Goal: Information Seeking & Learning: Learn about a topic

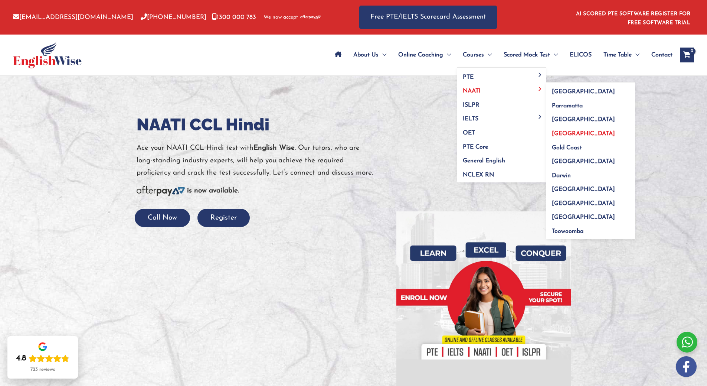
click at [562, 133] on span "[GEOGRAPHIC_DATA]" at bounding box center [583, 134] width 63 height 6
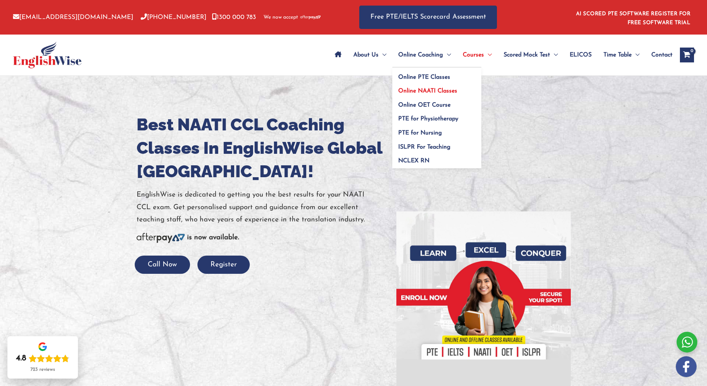
click at [424, 88] on link "Online NAATI Classes" at bounding box center [437, 89] width 89 height 14
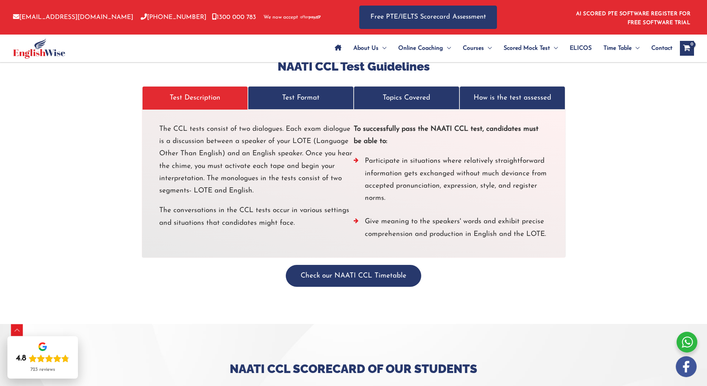
scroll to position [1560, 0]
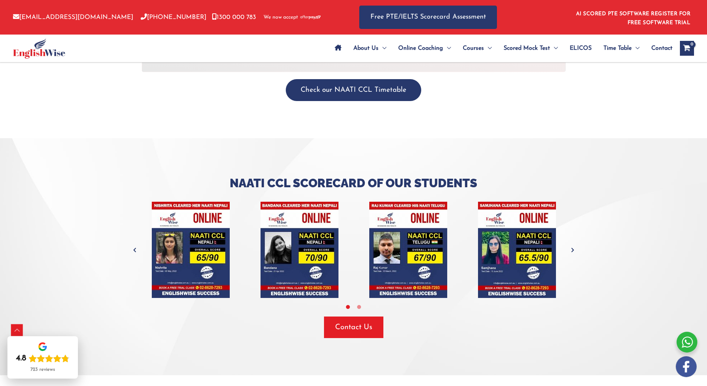
click at [573, 246] on icon "Next" at bounding box center [572, 249] width 7 height 7
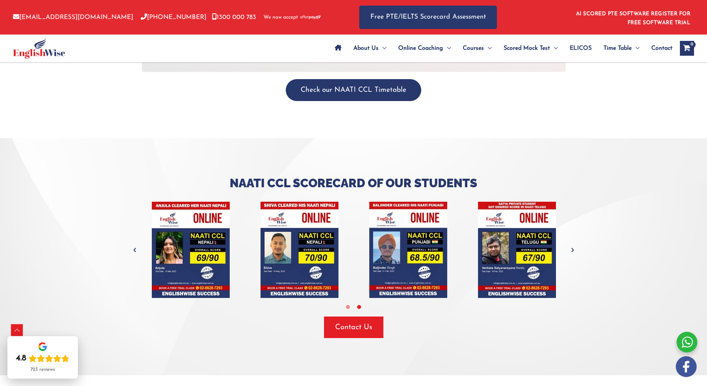
click at [567, 233] on div "tracker" at bounding box center [136, 250] width 1741 height 96
click at [573, 246] on icon "Next" at bounding box center [572, 249] width 7 height 7
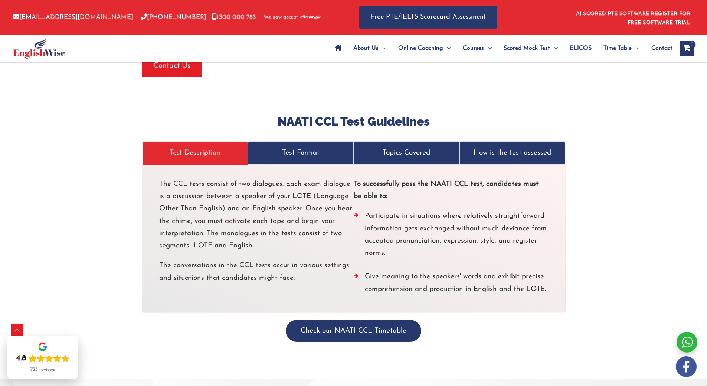
scroll to position [1300, 0]
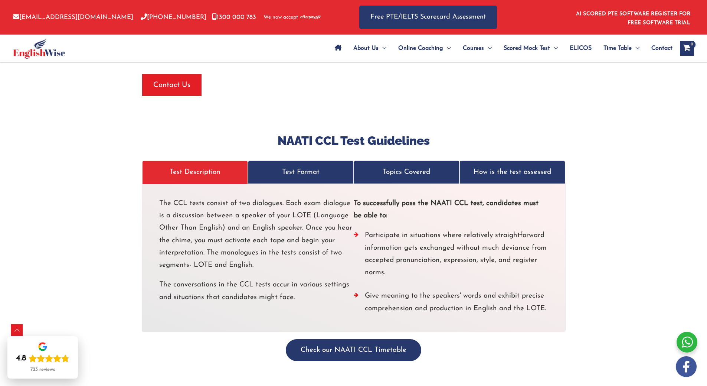
click at [316, 166] on p "Test Format" at bounding box center [301, 172] width 90 height 12
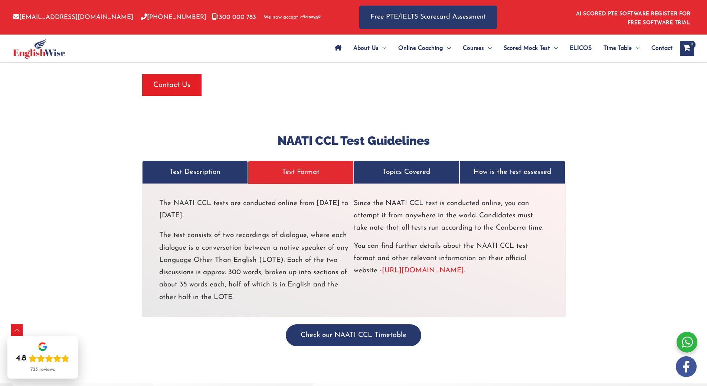
click at [404, 166] on p "Topics Covered" at bounding box center [407, 172] width 90 height 12
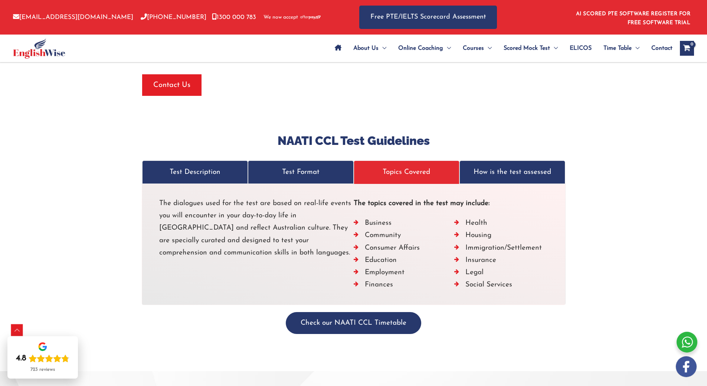
click at [523, 166] on p "How is the test assessed" at bounding box center [513, 172] width 90 height 12
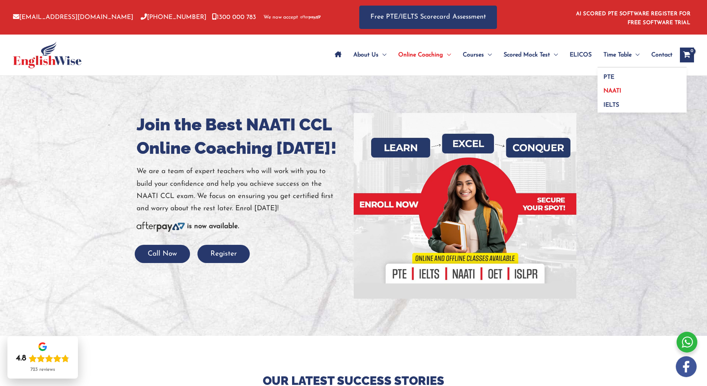
click at [624, 87] on link "NAATI" at bounding box center [642, 89] width 89 height 14
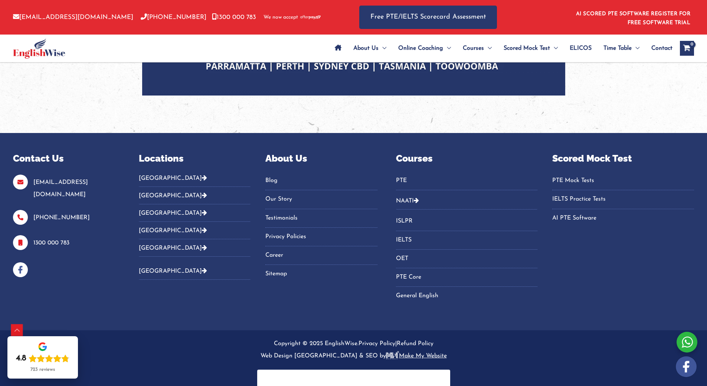
scroll to position [772, 0]
